Goal: Understand process/instructions

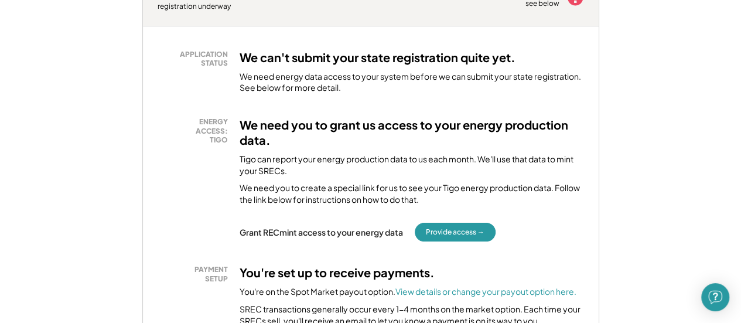
scroll to position [234, 0]
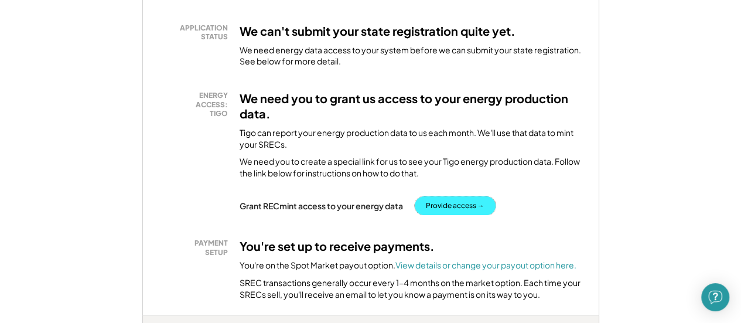
click at [449, 203] on button "Provide access →" at bounding box center [455, 205] width 81 height 19
